Goal: Transaction & Acquisition: Purchase product/service

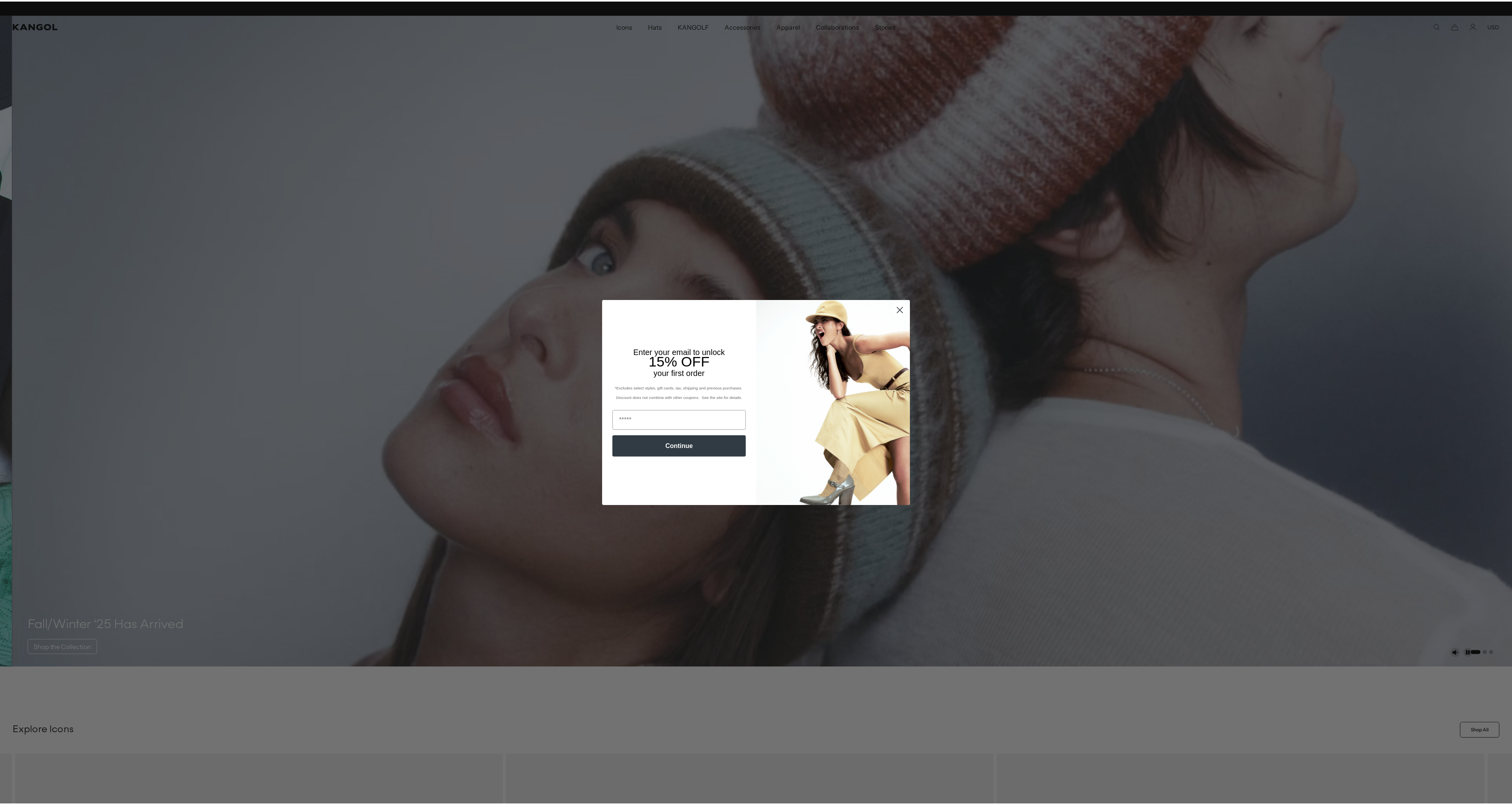
scroll to position [0, 163]
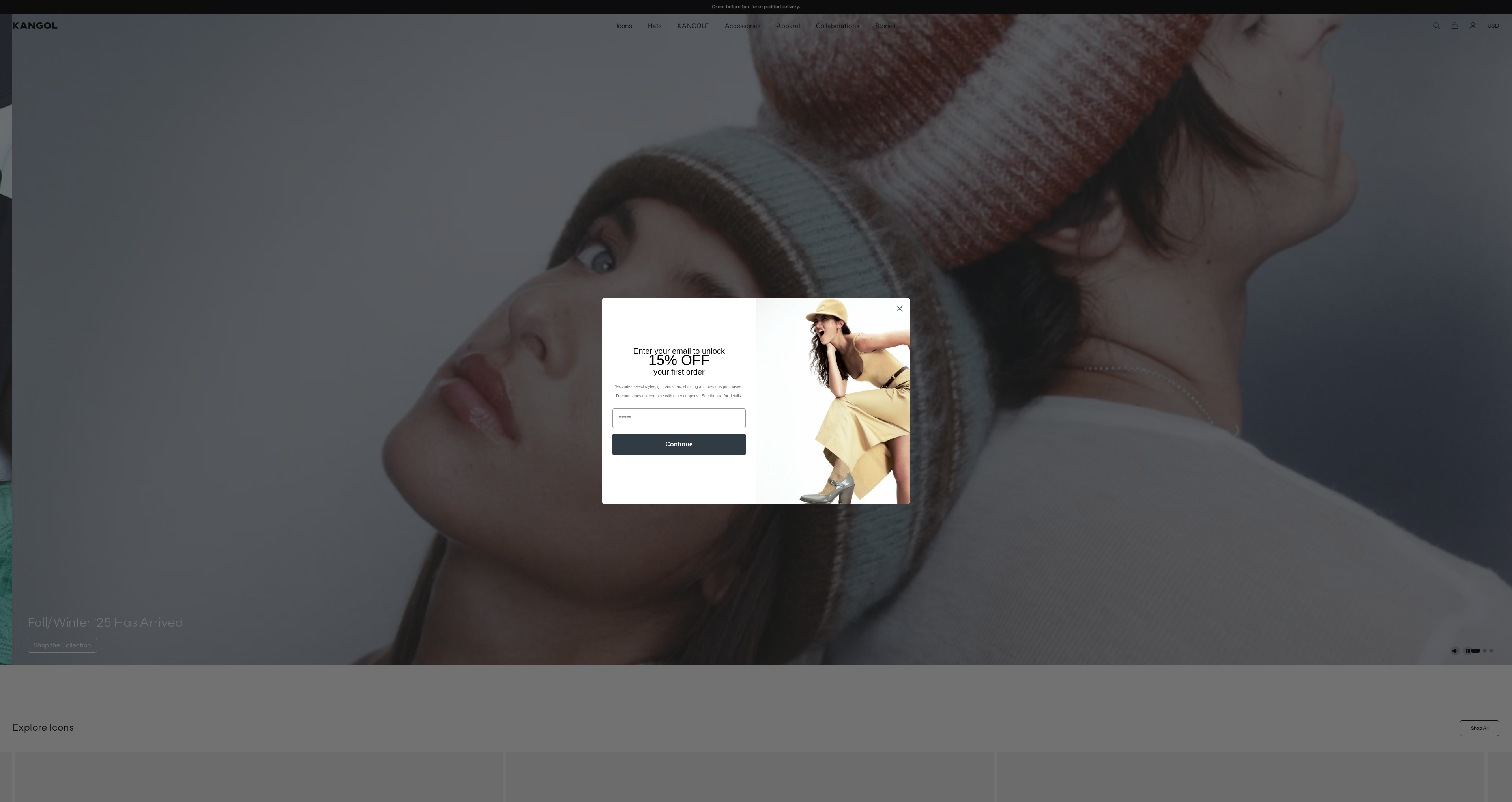
click at [897, 309] on icon "Close dialog" at bounding box center [900, 308] width 5 height 5
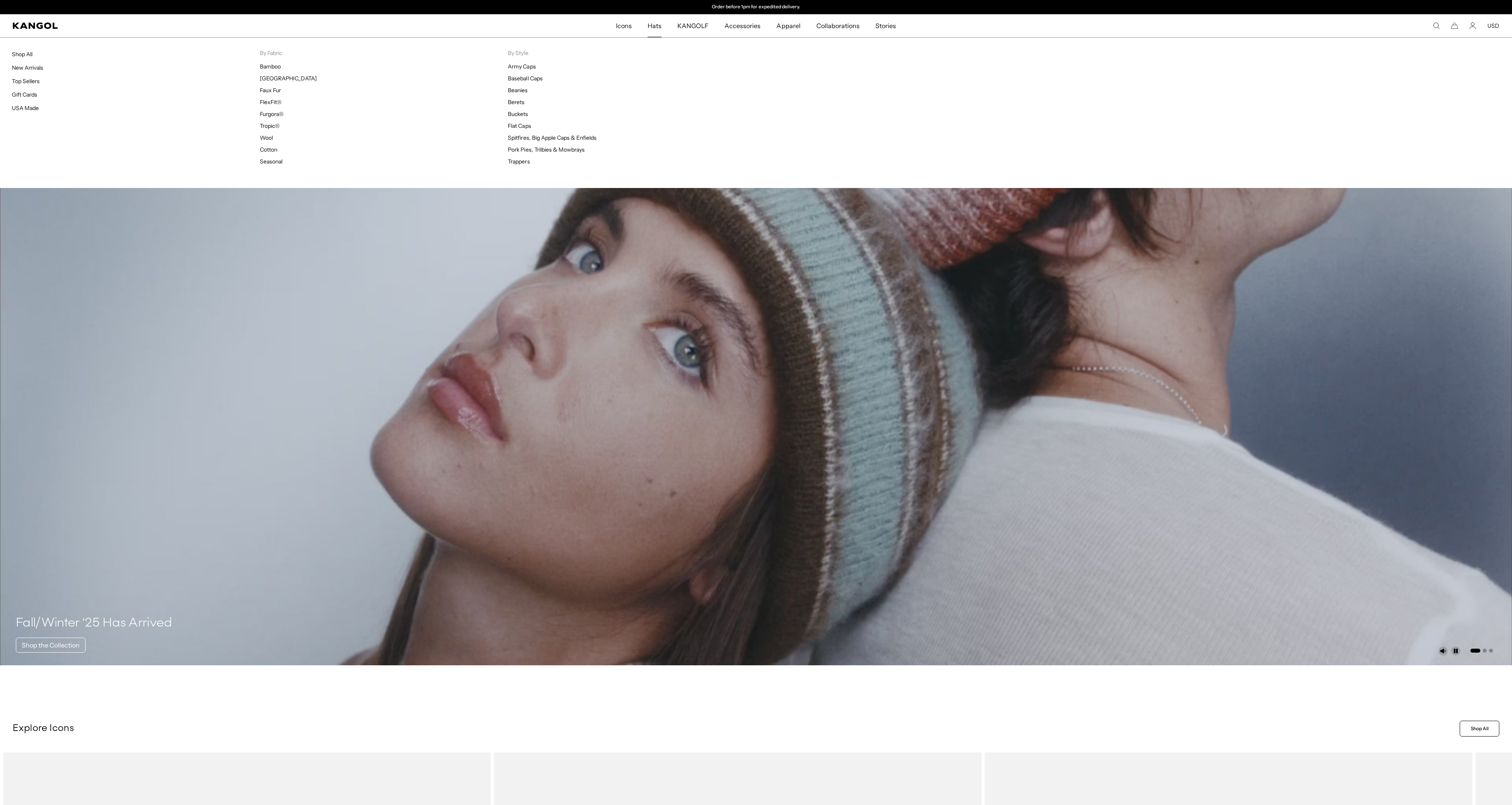
click at [655, 24] on span "Hats" at bounding box center [655, 25] width 14 height 23
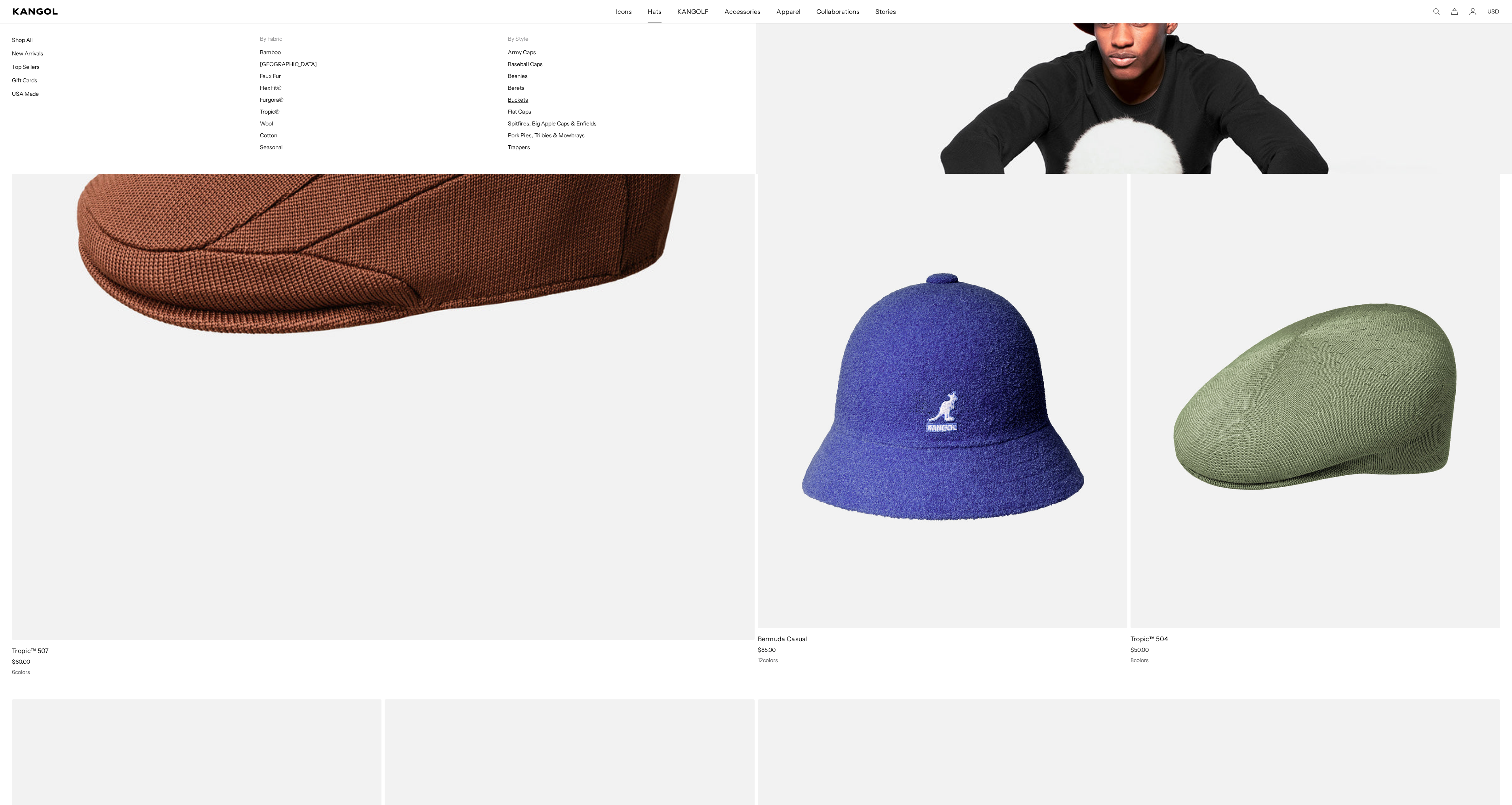
scroll to position [0, 163]
click at [525, 98] on link "Buckets" at bounding box center [518, 100] width 20 height 7
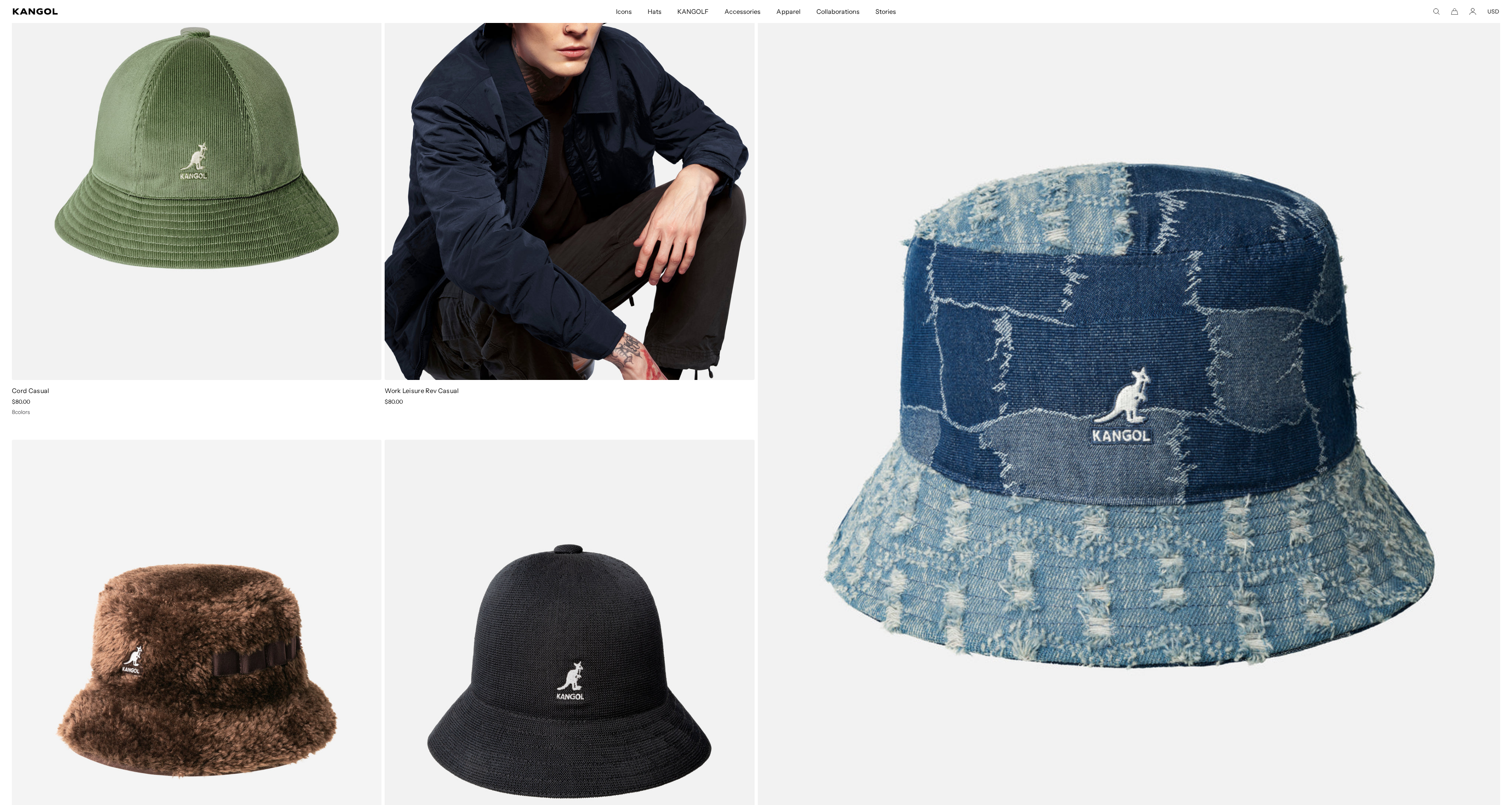
scroll to position [0, 163]
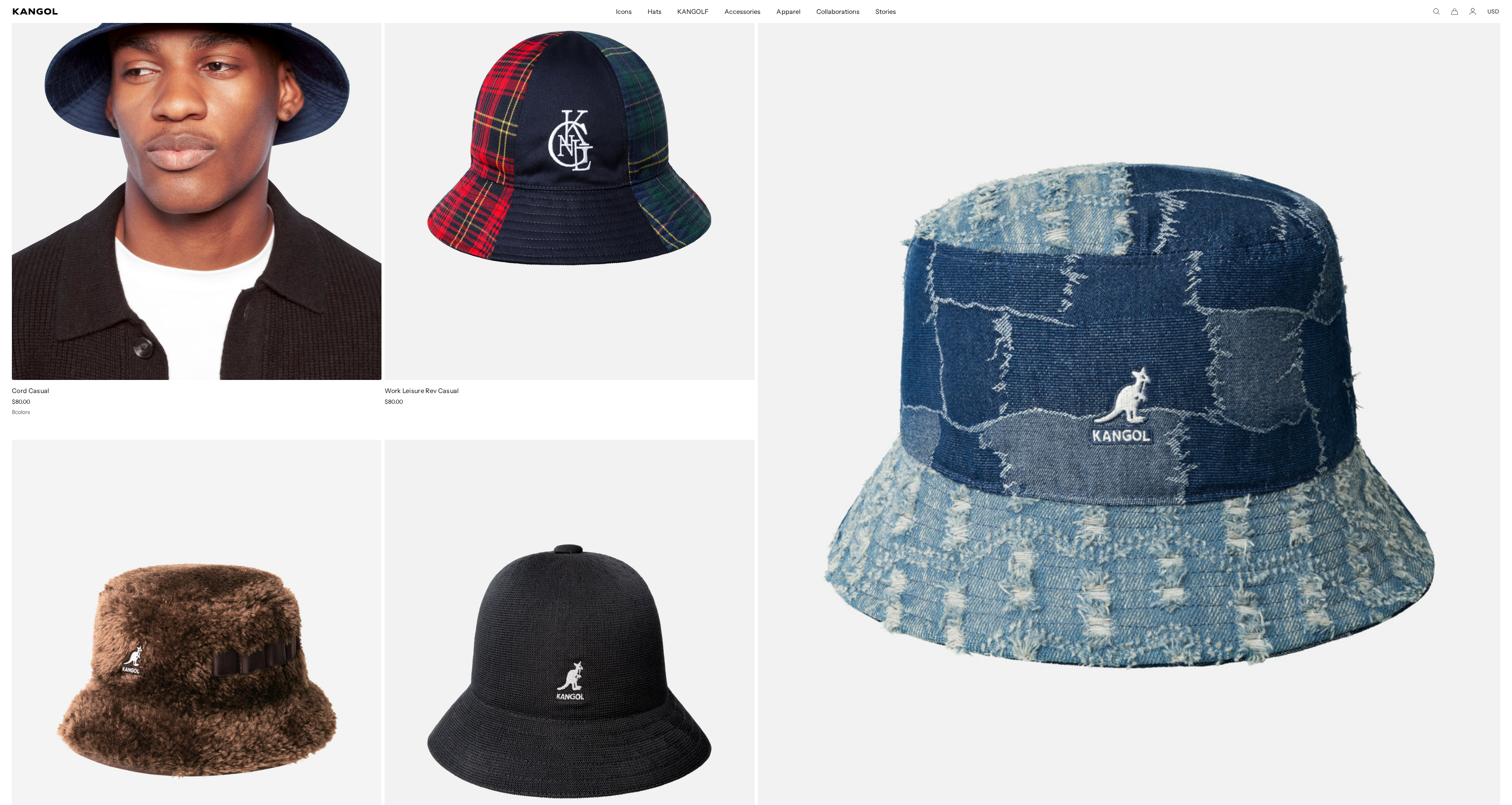
click at [90, 137] on img at bounding box center [196, 148] width 369 height 464
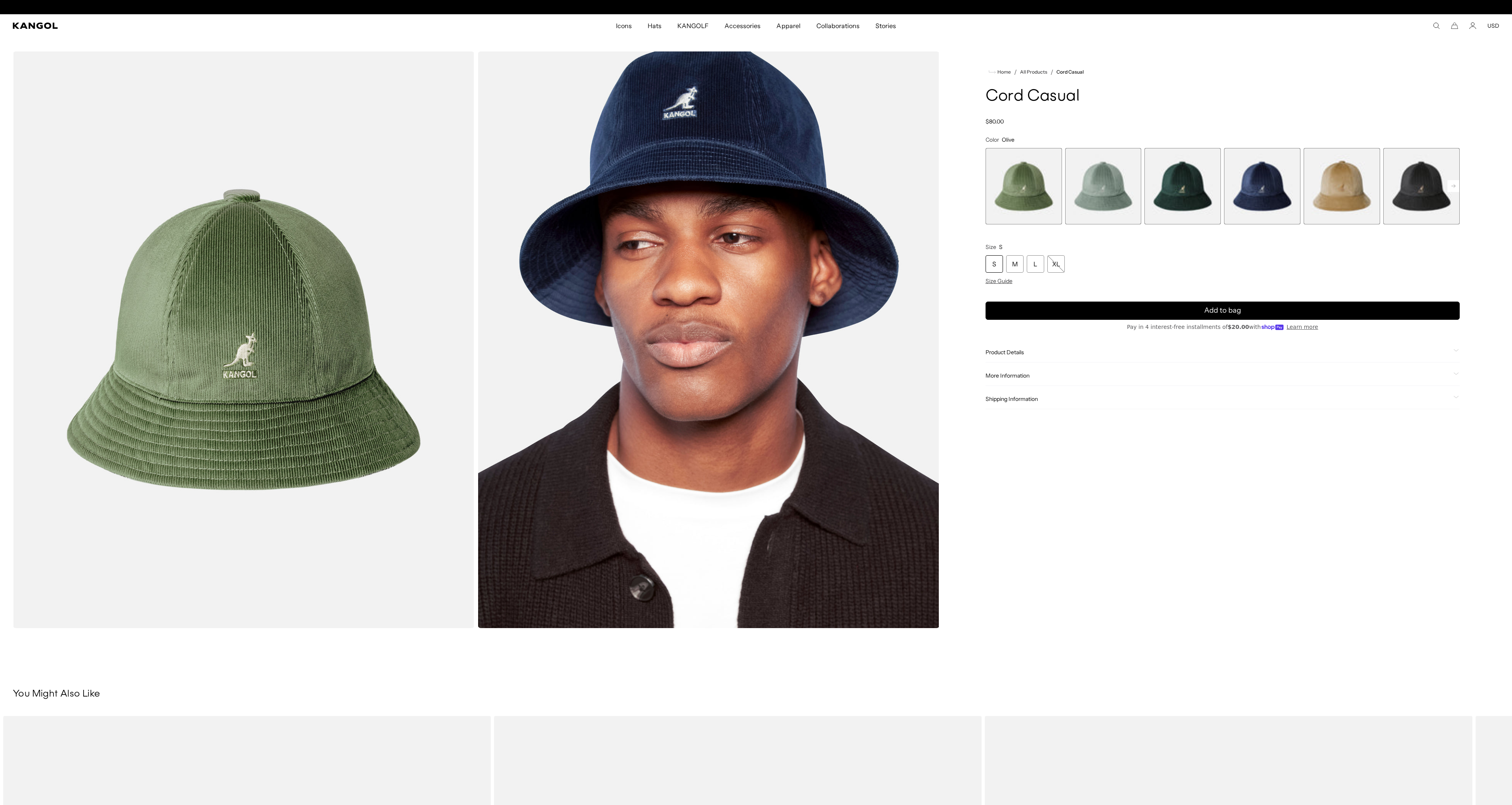
scroll to position [0, 163]
click at [1119, 206] on span "2 of 9" at bounding box center [1104, 186] width 77 height 77
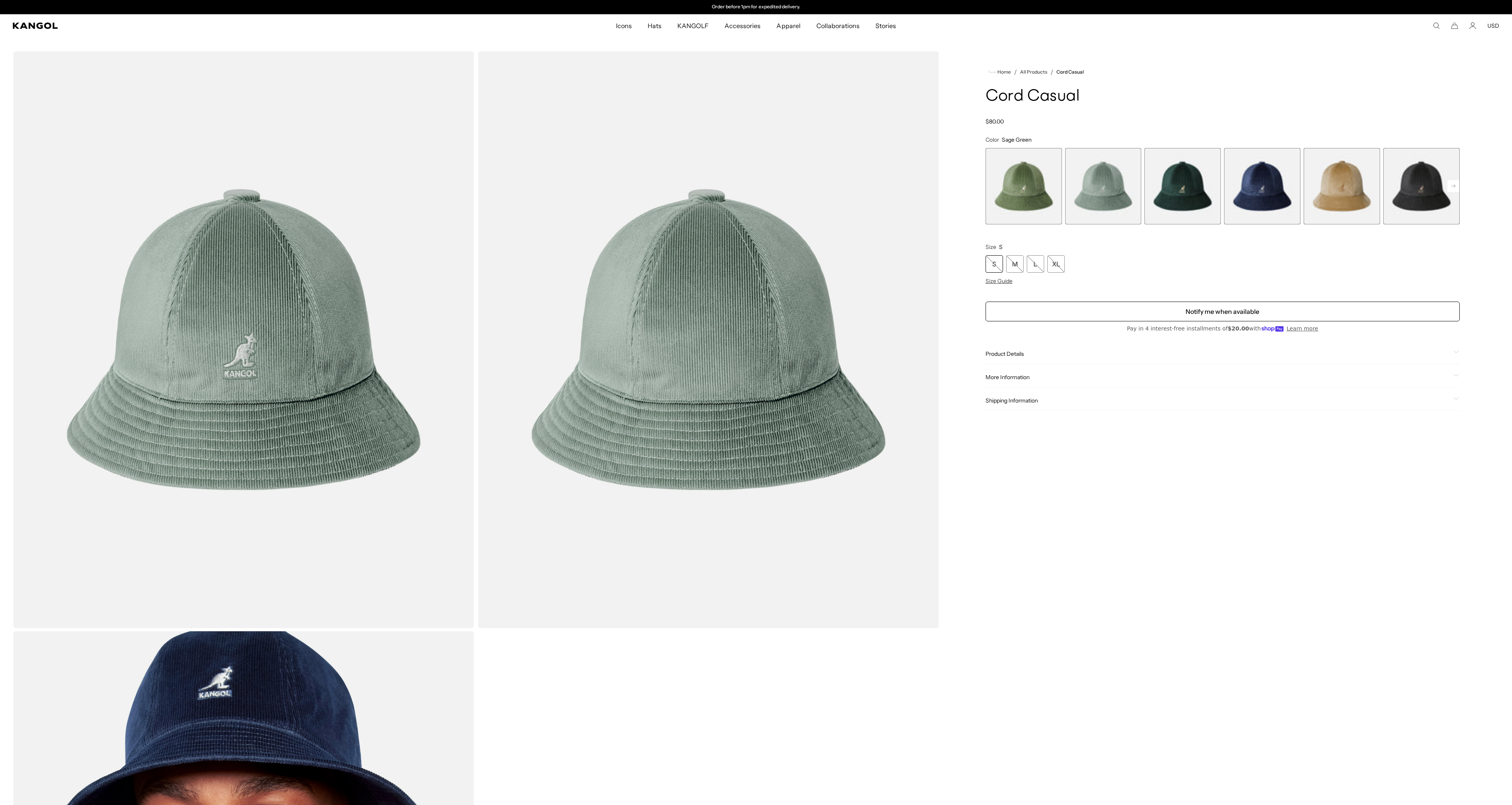
click at [1177, 200] on span "3 of 9" at bounding box center [1183, 186] width 77 height 77
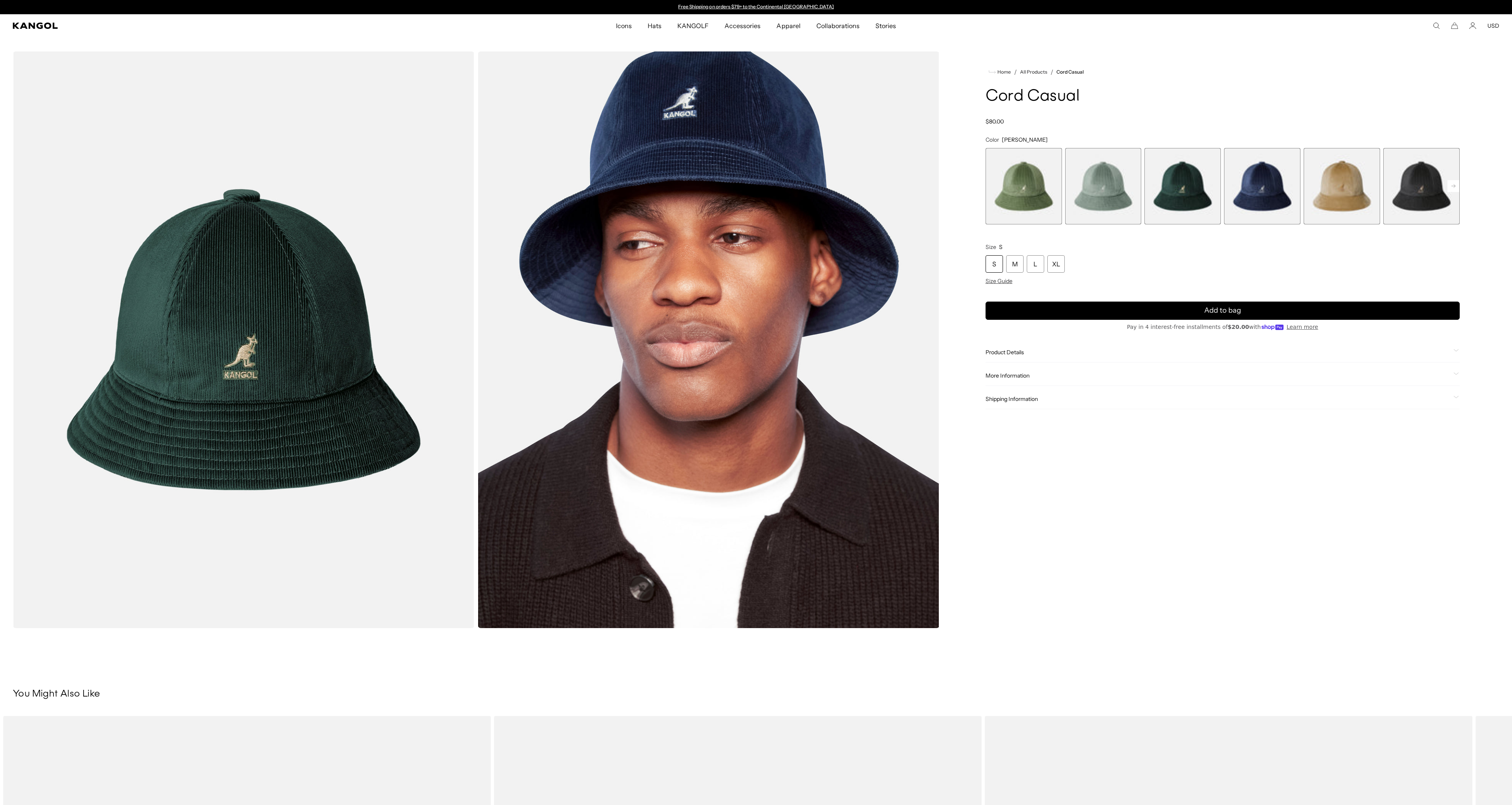
click at [1247, 197] on span "4 of 9" at bounding box center [1262, 186] width 77 height 77
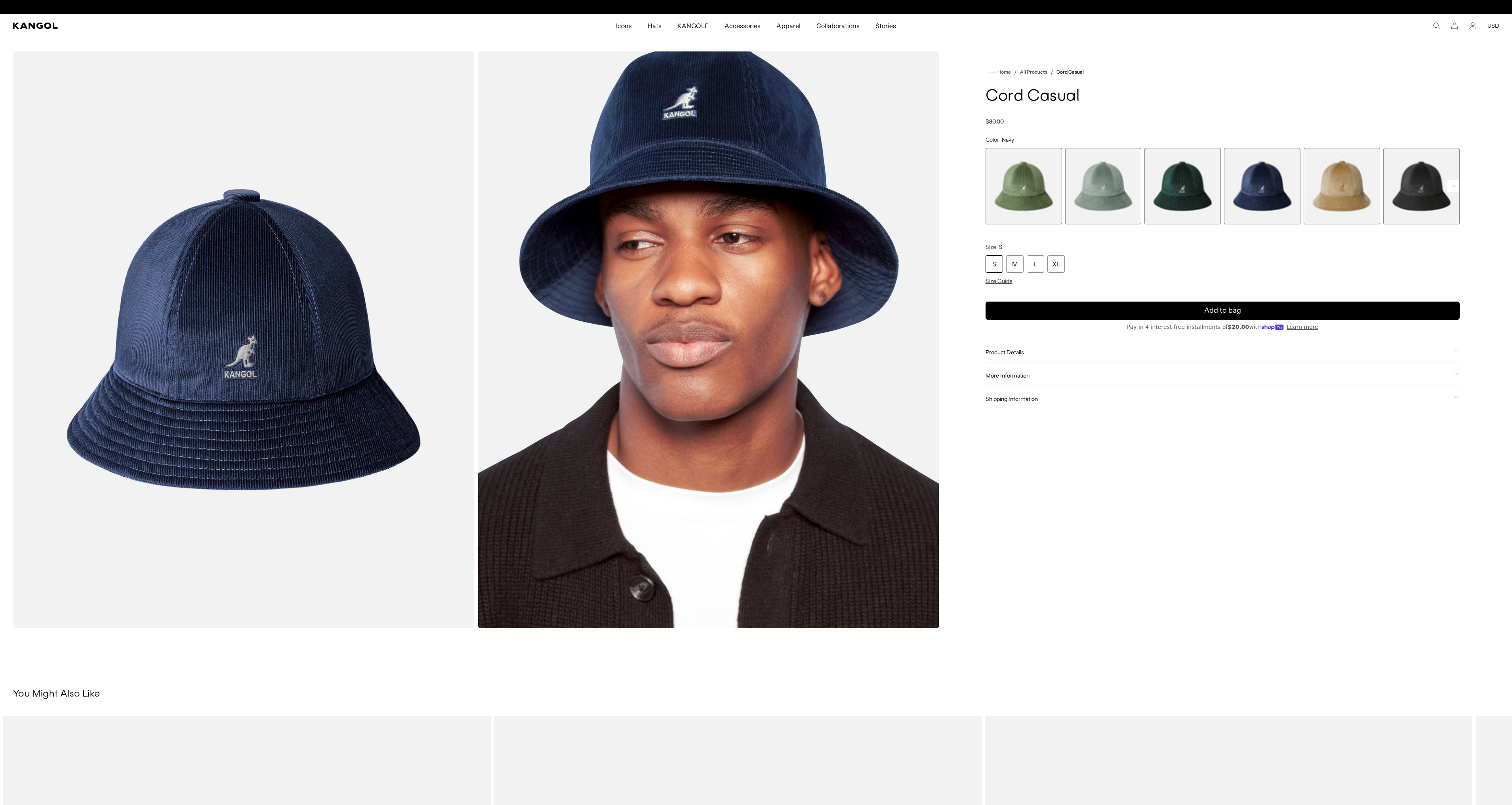
scroll to position [0, 163]
click at [1319, 188] on span "5 of 9" at bounding box center [1342, 186] width 77 height 77
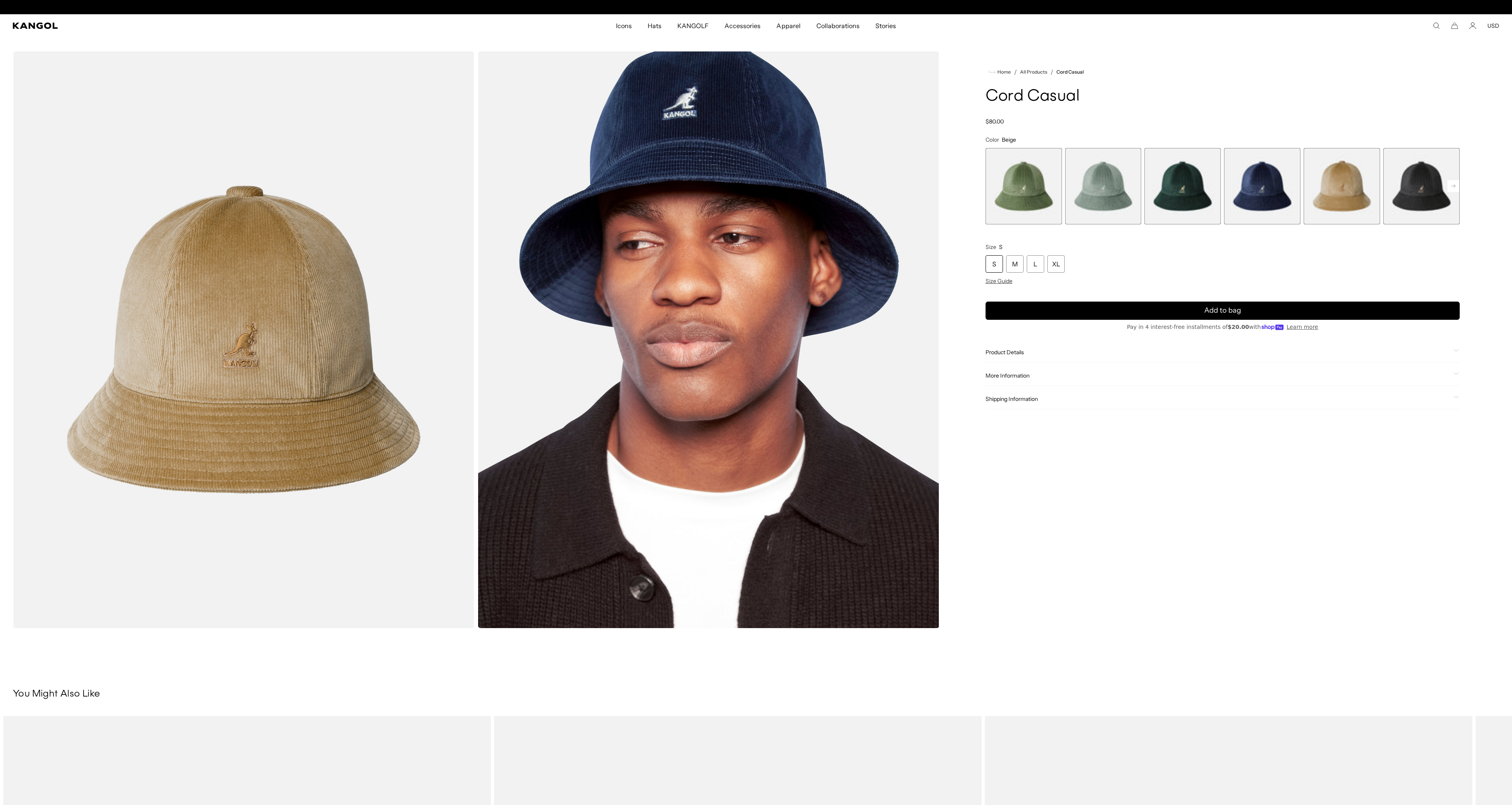
click at [1401, 188] on span "6 of 9" at bounding box center [1421, 186] width 77 height 77
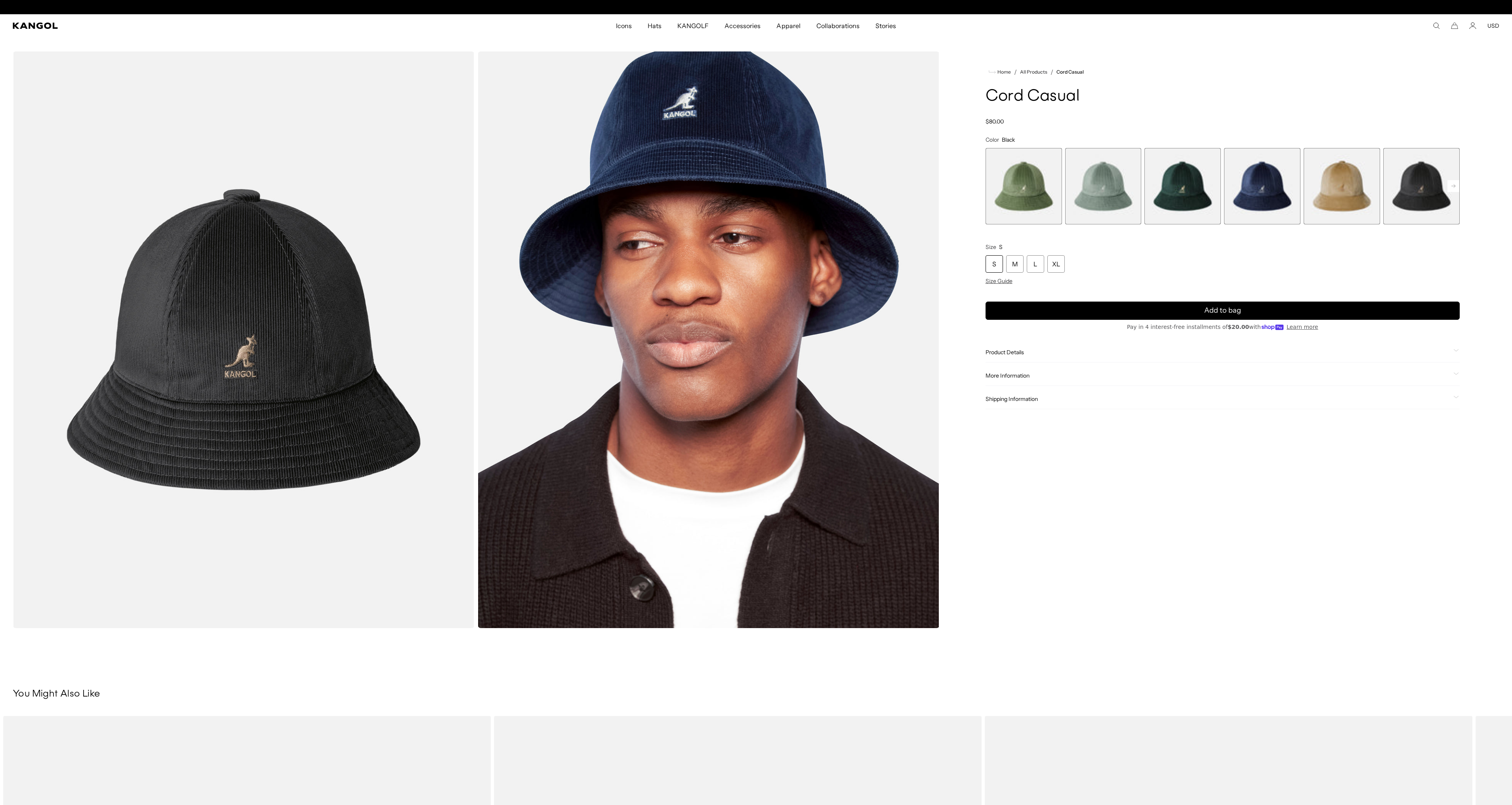
scroll to position [0, 163]
click at [1451, 185] on rect at bounding box center [1453, 186] width 12 height 12
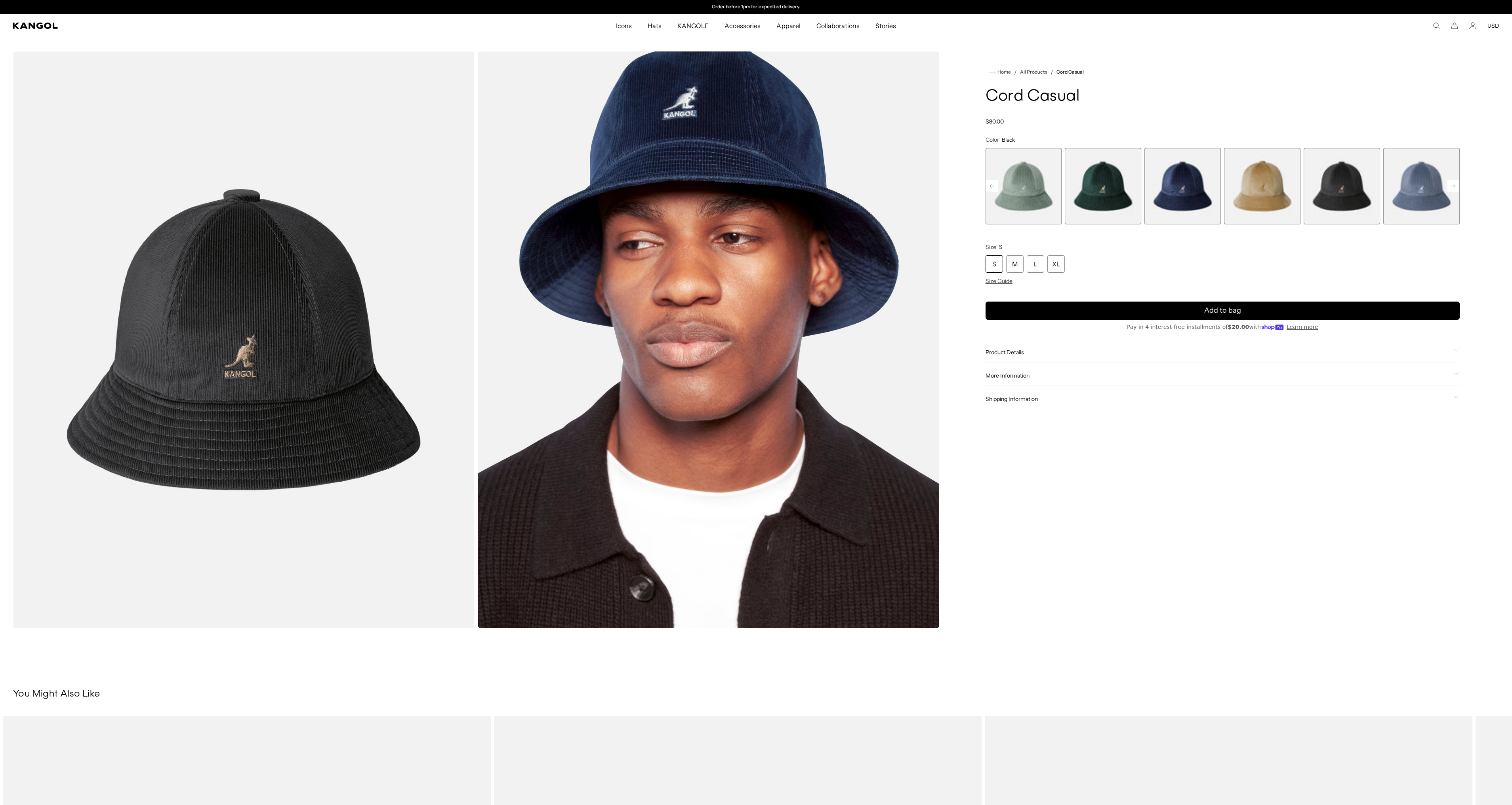
click at [1435, 188] on span "7 of 9" at bounding box center [1421, 186] width 77 height 77
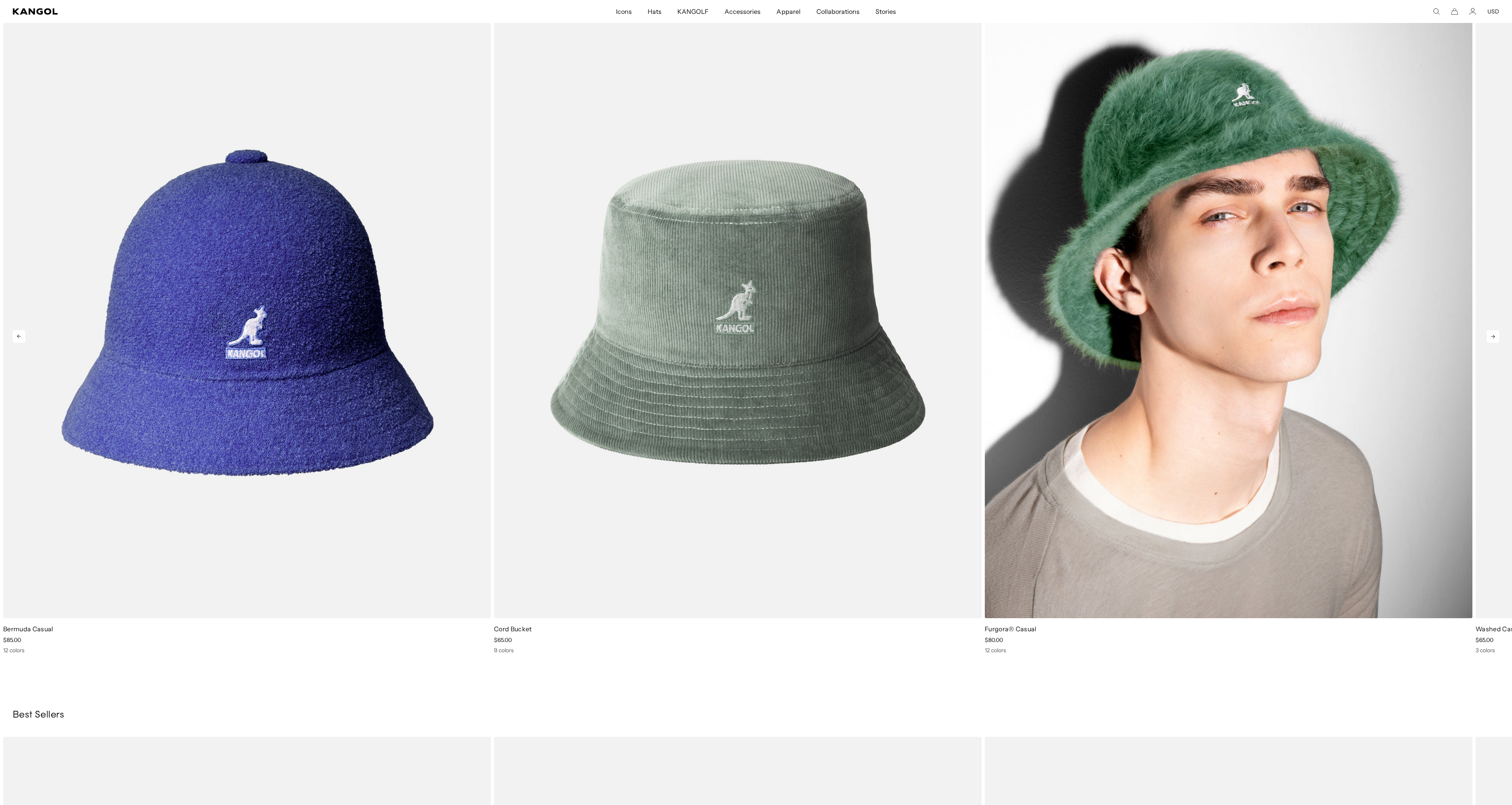
scroll to position [791, 0]
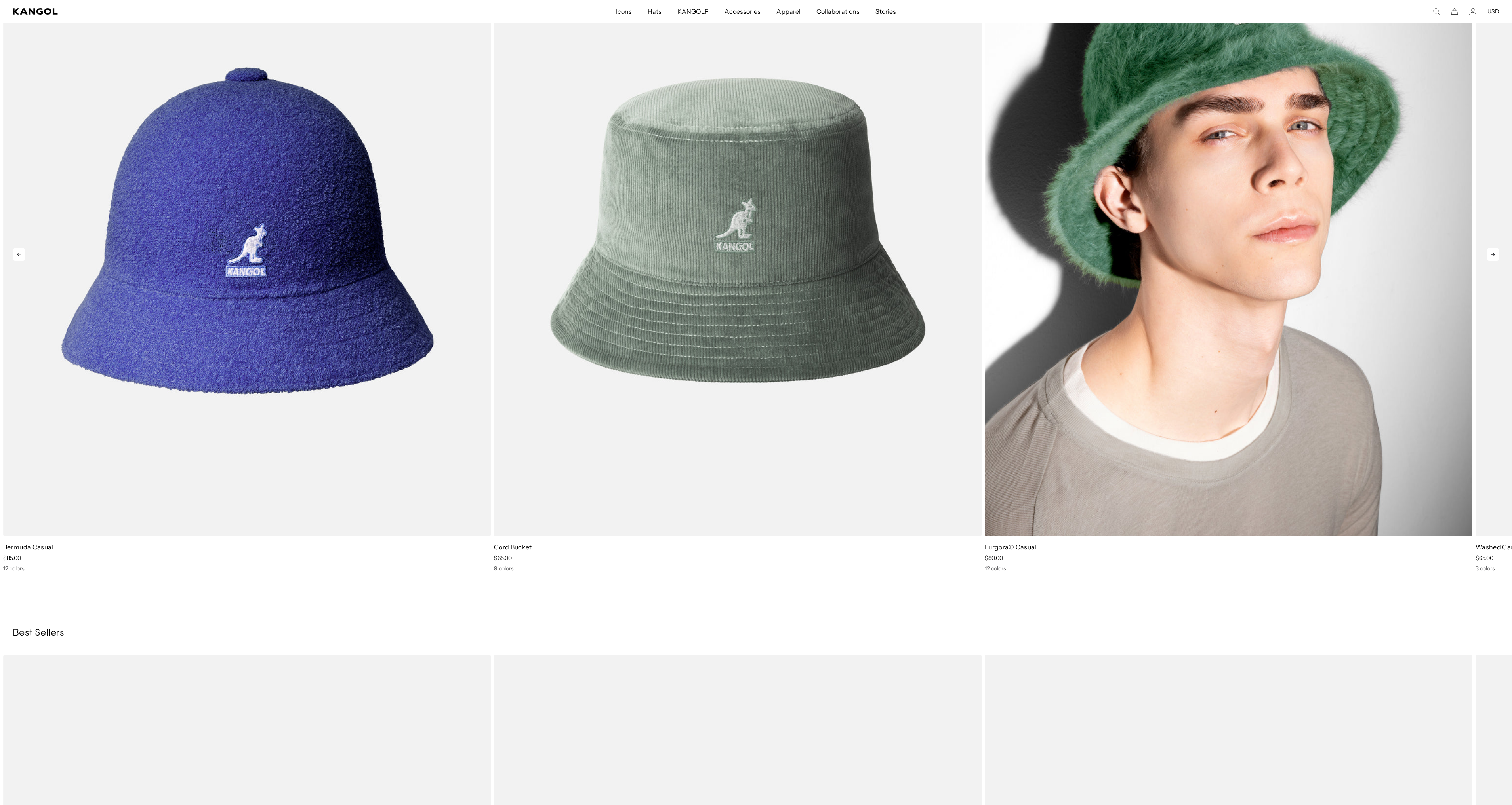
click at [1185, 272] on img "3 of 5" at bounding box center [1229, 230] width 488 height 612
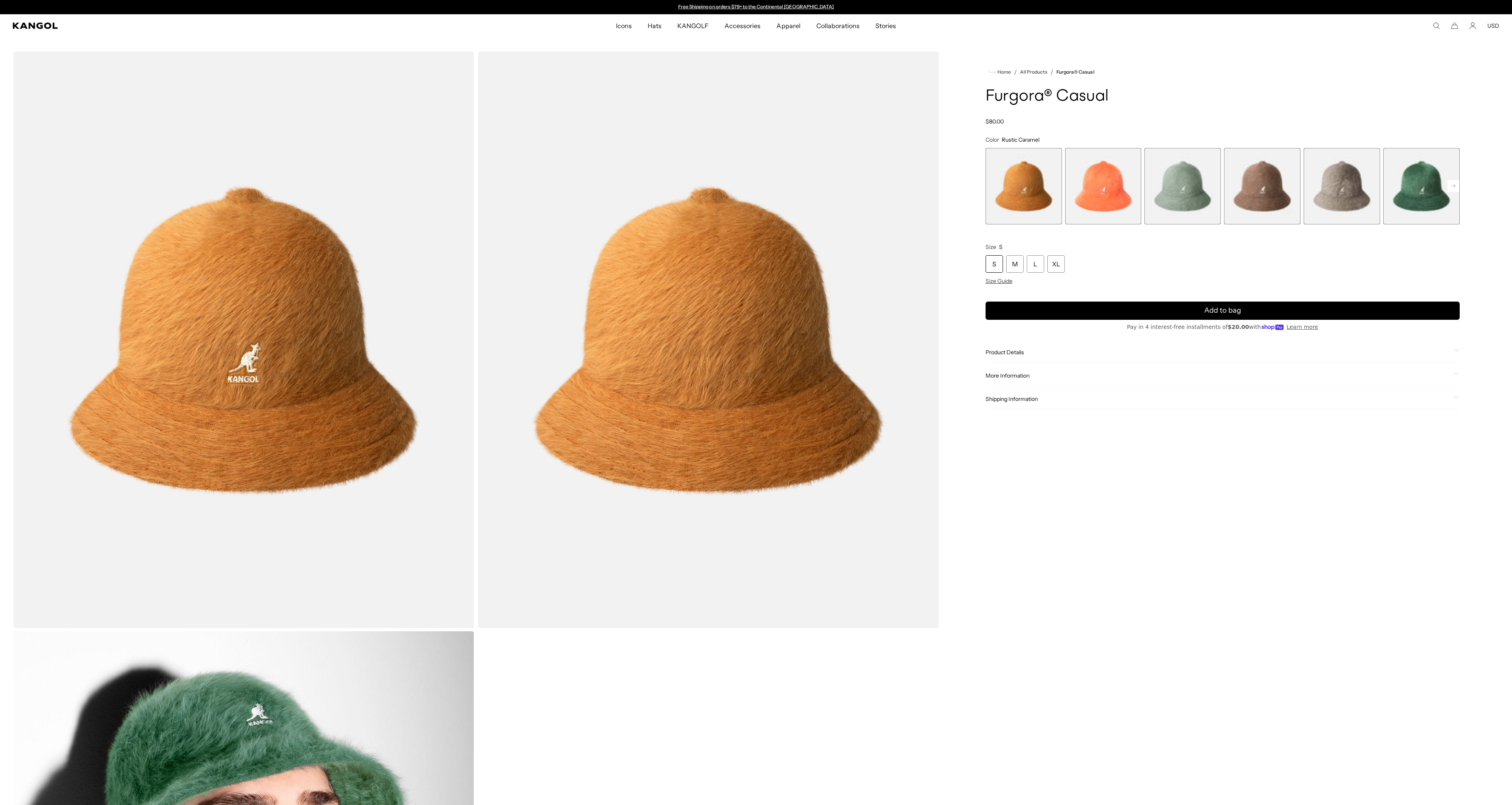
click at [1328, 196] on span "5 of 12" at bounding box center [1342, 186] width 77 height 77
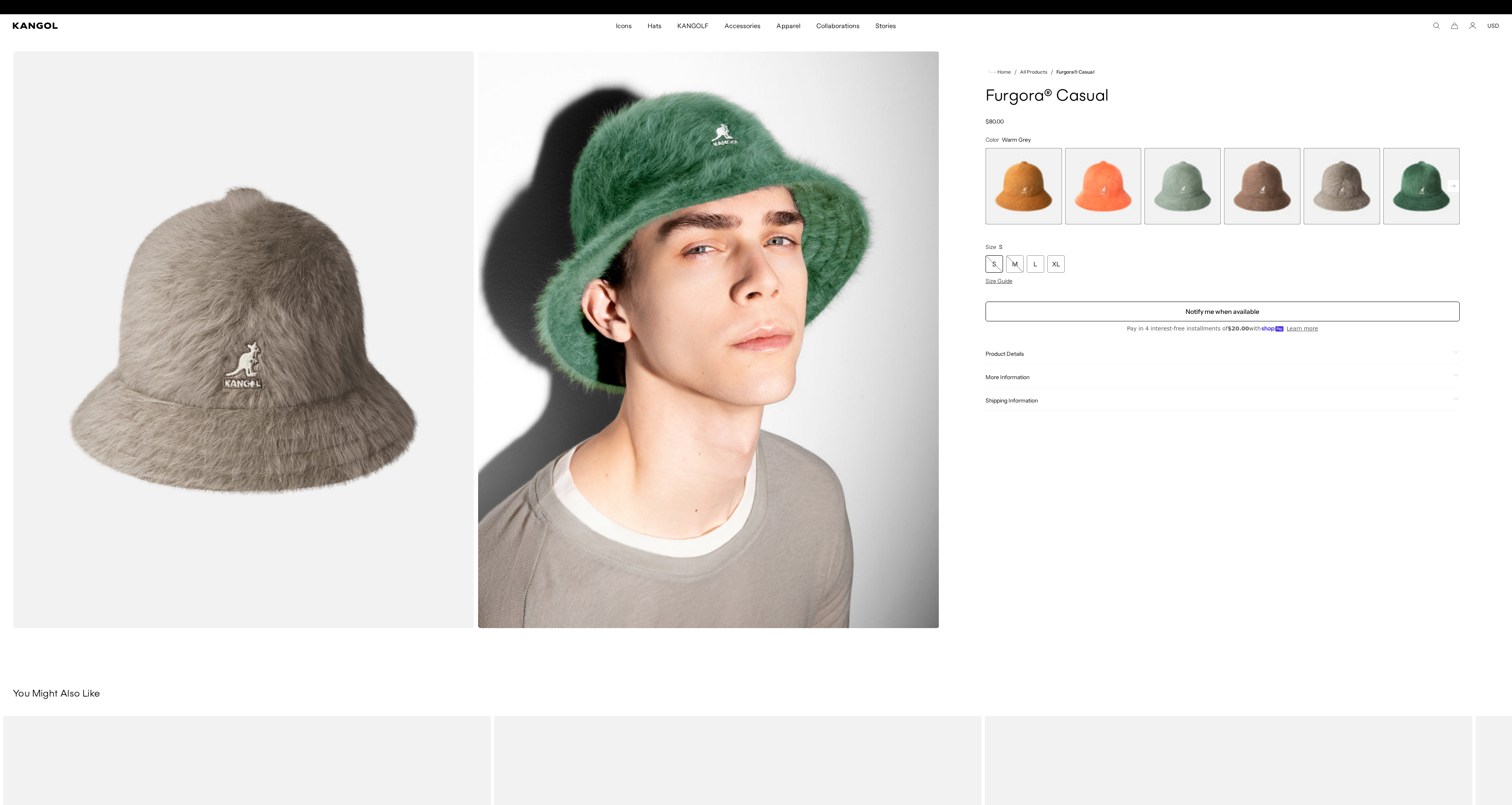
scroll to position [0, 163]
click at [1404, 200] on span "6 of 12" at bounding box center [1421, 186] width 77 height 77
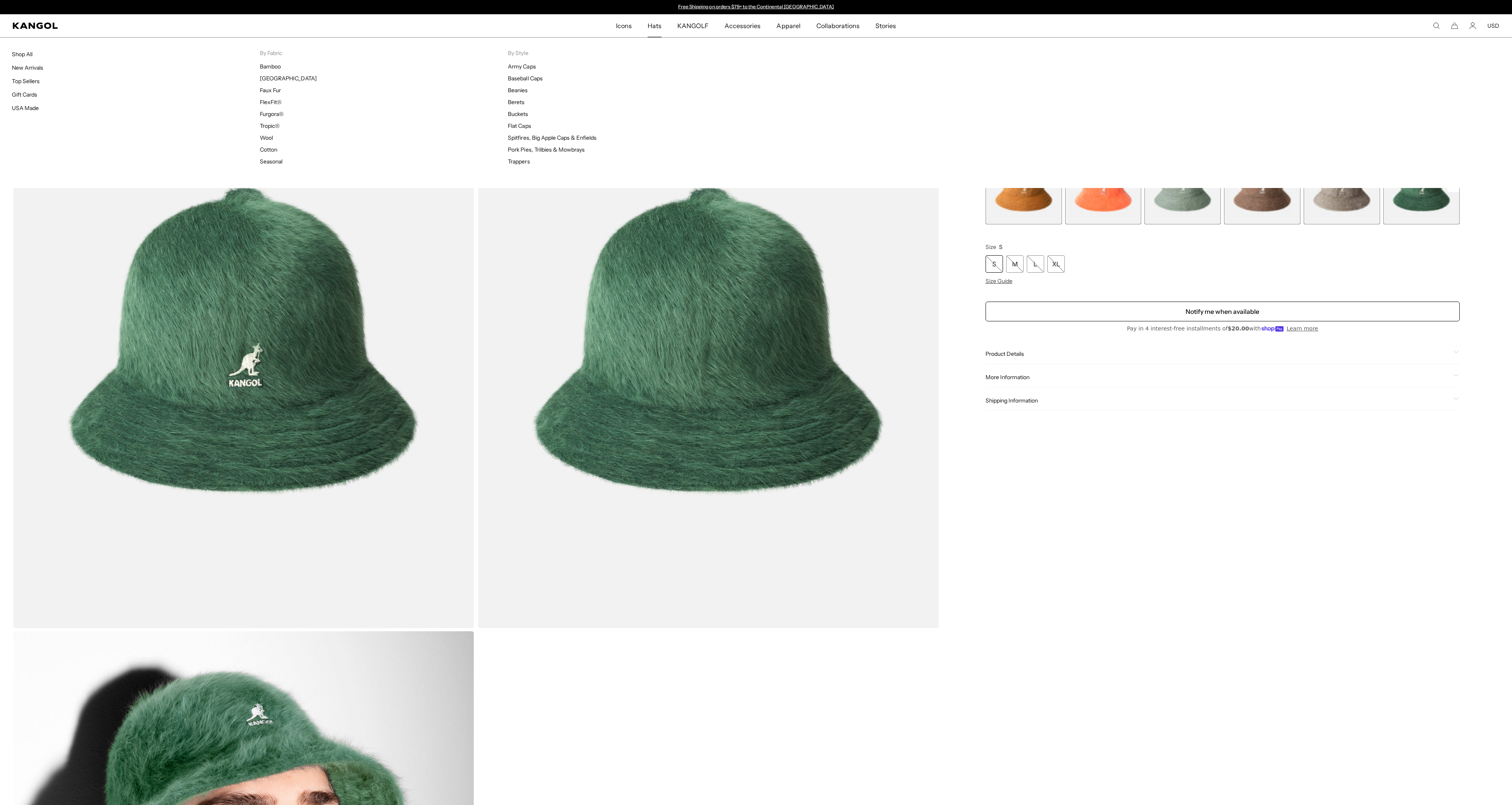
click at [656, 25] on span "Hats" at bounding box center [655, 25] width 14 height 23
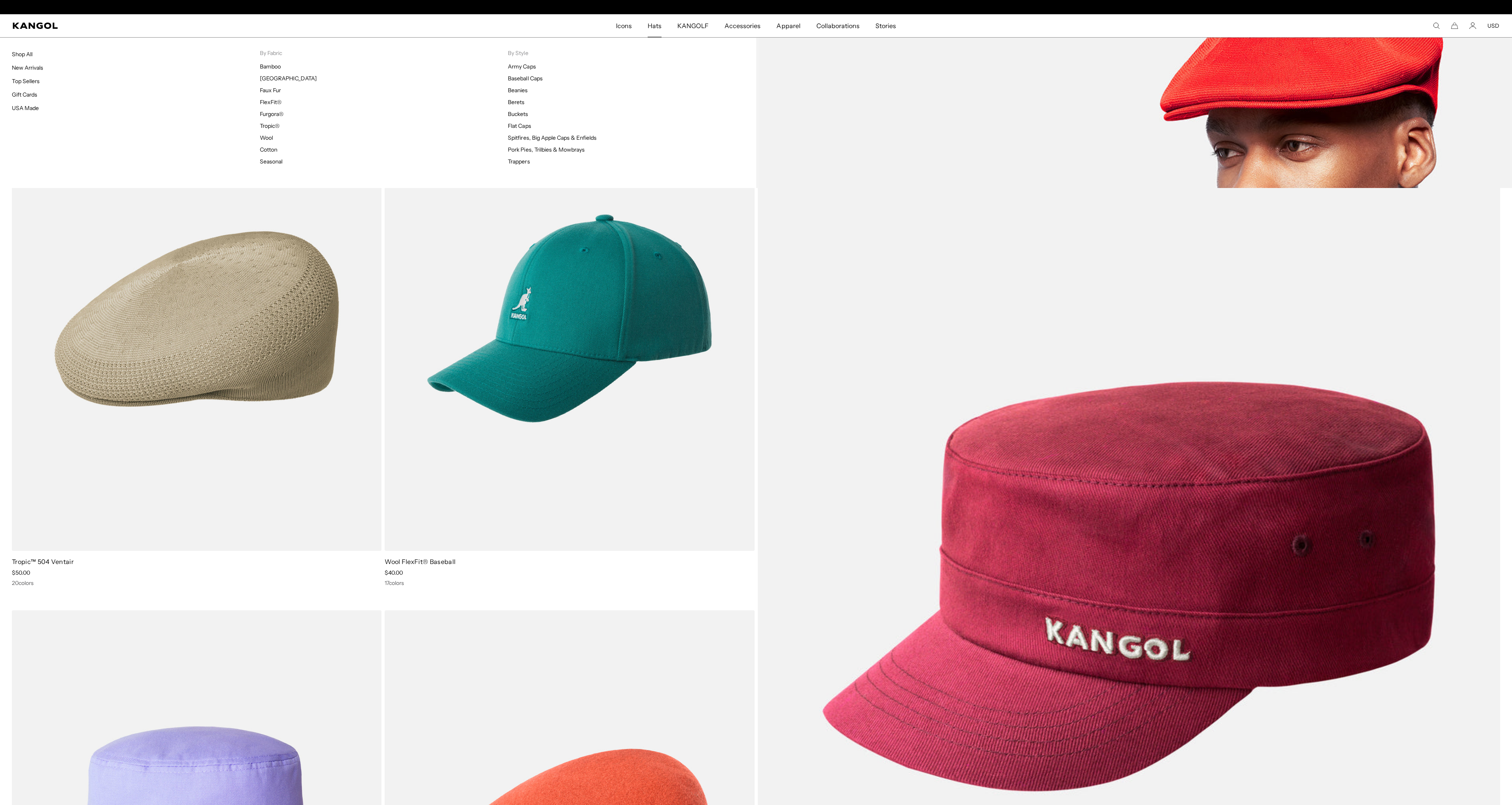
scroll to position [0, 163]
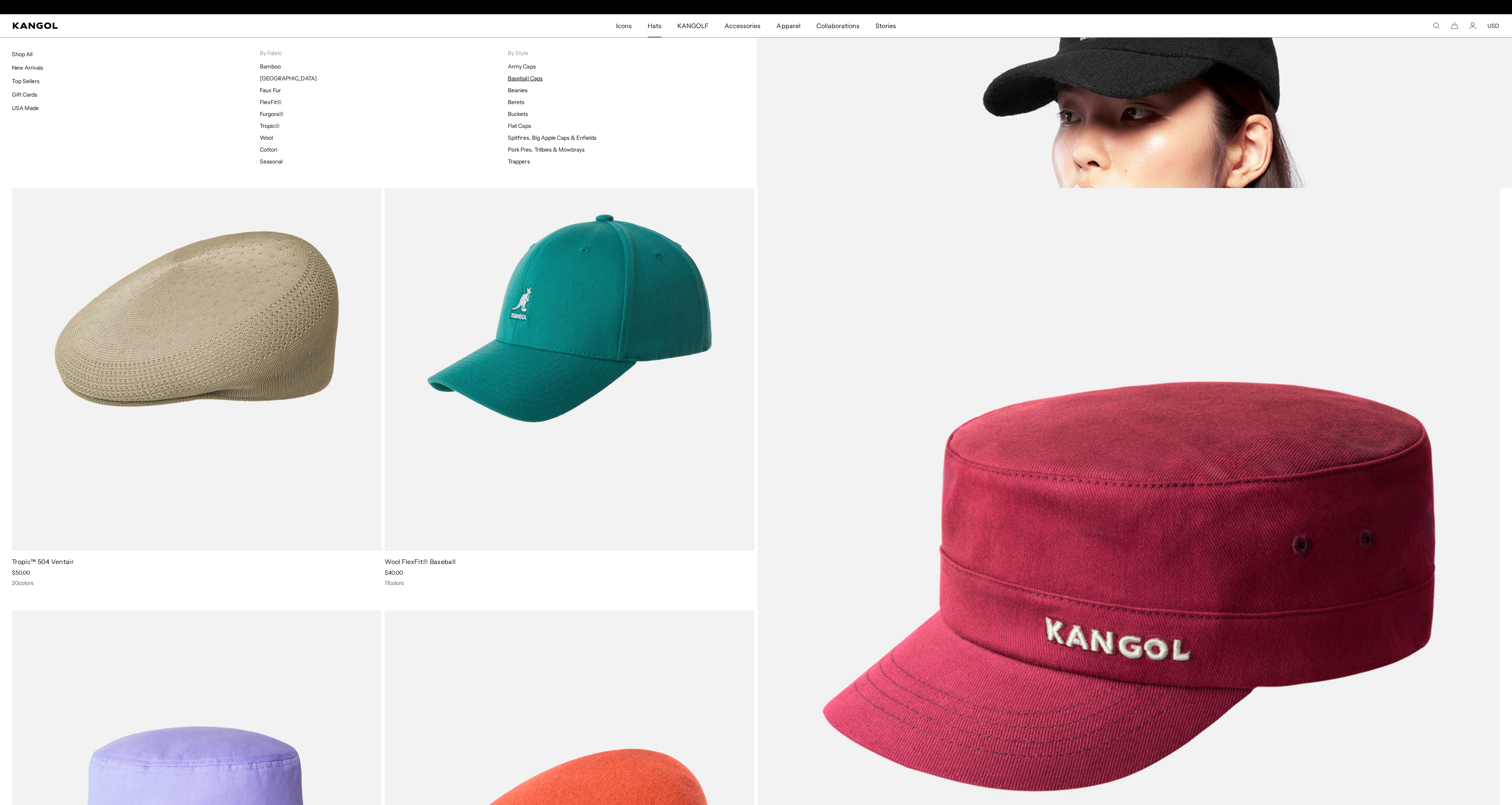
click at [522, 79] on link "Baseball Caps" at bounding box center [525, 78] width 34 height 7
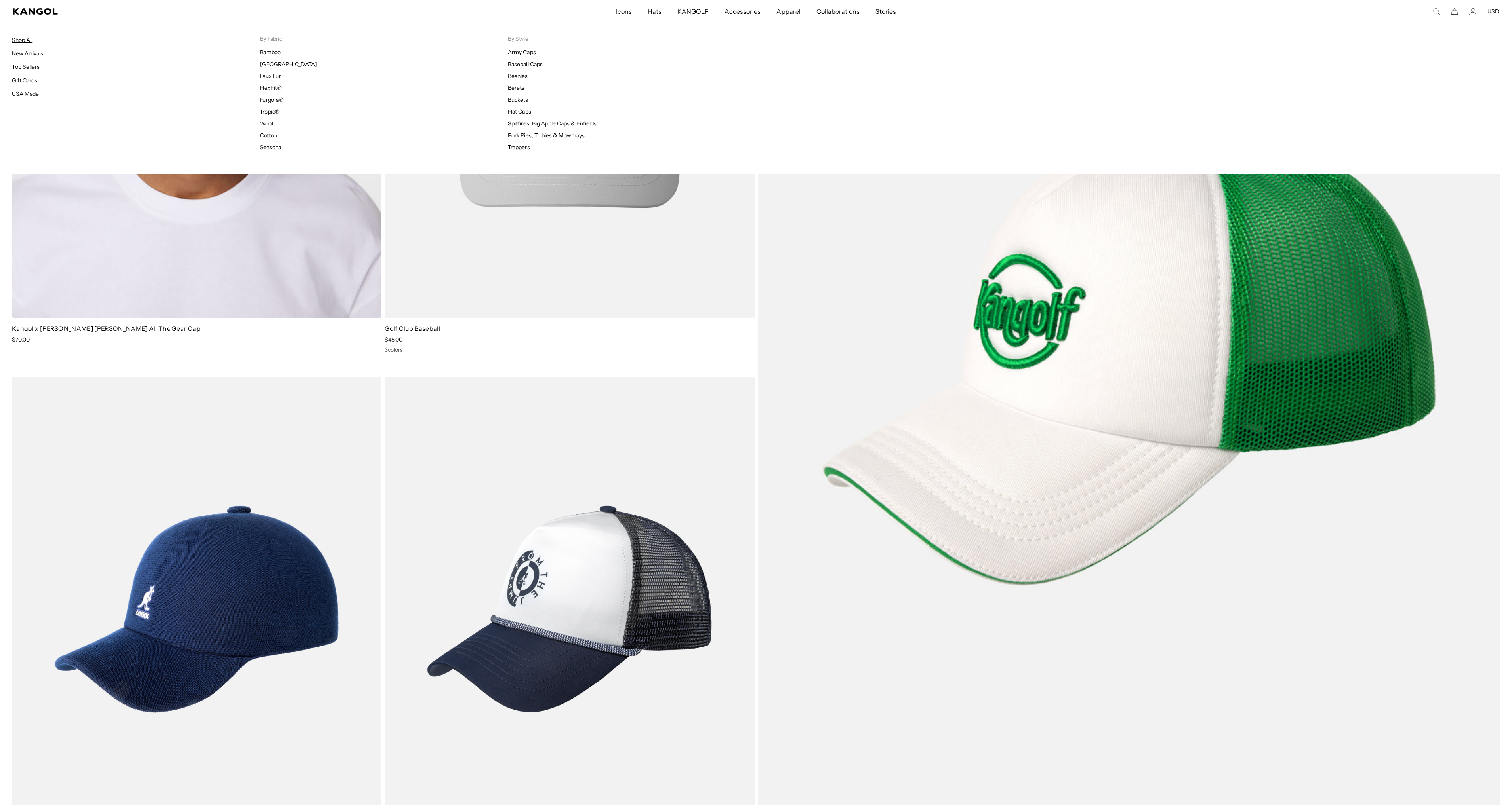
click at [22, 42] on link "Shop All" at bounding box center [22, 40] width 21 height 7
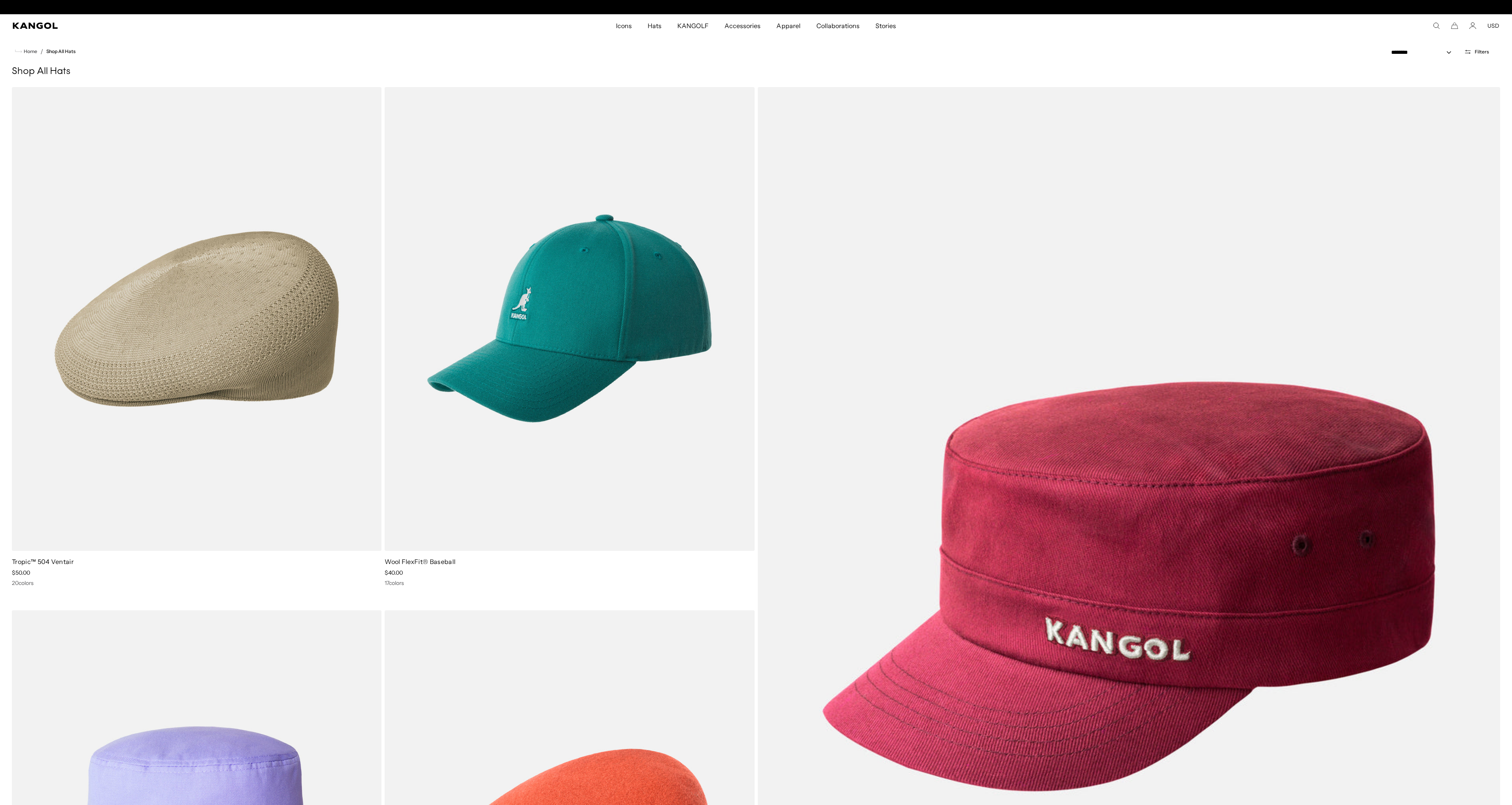
scroll to position [0, 163]
click at [1430, 51] on select "**********" at bounding box center [1424, 52] width 71 height 8
select select "*****"
click at [1388, 48] on select "**********" at bounding box center [1424, 52] width 71 height 8
